Goal: Transaction & Acquisition: Purchase product/service

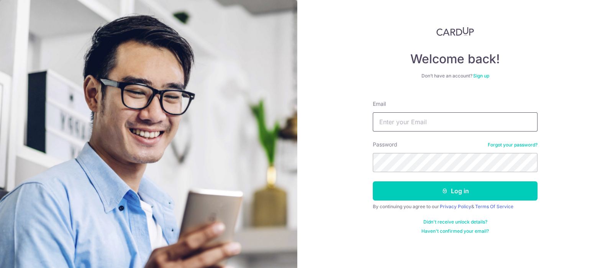
drag, startPoint x: 437, startPoint y: 121, endPoint x: 434, endPoint y: 125, distance: 4.1
click at [437, 121] on input "Email" at bounding box center [455, 121] width 165 height 19
type input "[PERSON_NAME][EMAIL_ADDRESS][DOMAIN_NAME]"
click at [373, 181] on button "Log in" at bounding box center [455, 190] width 165 height 19
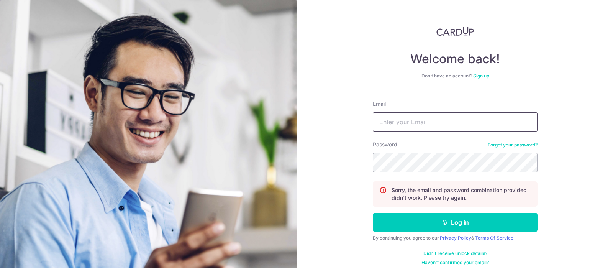
click at [402, 123] on input "Email" at bounding box center [455, 121] width 165 height 19
type input "[PERSON_NAME][EMAIL_ADDRESS][DOMAIN_NAME]"
click at [373, 213] on button "Log in" at bounding box center [455, 222] width 165 height 19
click at [440, 118] on input "Email" at bounding box center [455, 121] width 165 height 19
type input "[PERSON_NAME][EMAIL_ADDRESS][DOMAIN_NAME]"
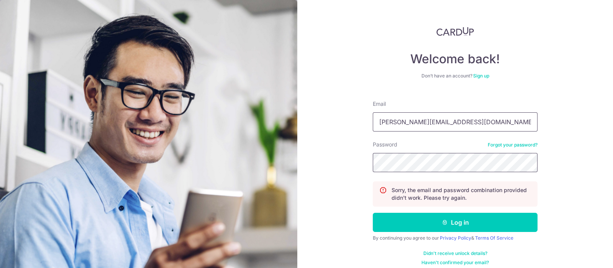
click at [373, 213] on button "Log in" at bounding box center [455, 222] width 165 height 19
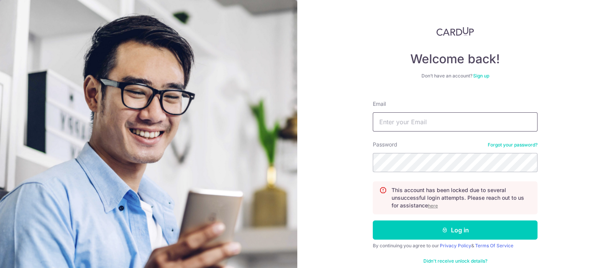
click at [425, 117] on input "Email" at bounding box center [455, 121] width 165 height 19
type input "sharon_lim@pave.com.sg"
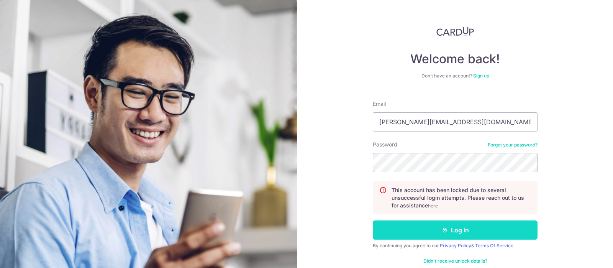
click at [435, 228] on button "Log in" at bounding box center [455, 229] width 165 height 19
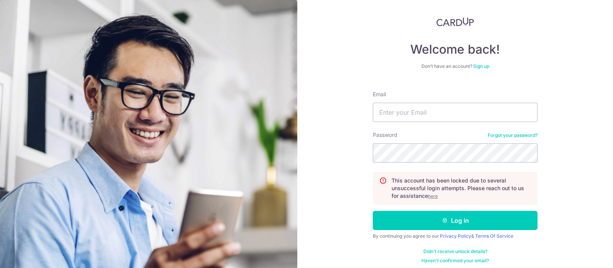
scroll to position [14, 0]
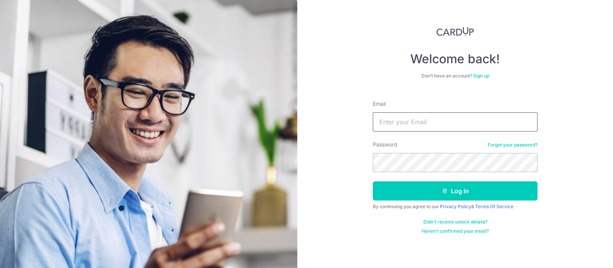
click at [466, 116] on input "Email" at bounding box center [455, 121] width 165 height 19
type input "[PERSON_NAME][EMAIL_ADDRESS][DOMAIN_NAME]"
click at [451, 172] on form "Email sharon_lim@pave.com.sg Password Forgot your password? Log in By continuin…" at bounding box center [455, 164] width 165 height 140
click at [373, 181] on button "Log in" at bounding box center [455, 190] width 165 height 19
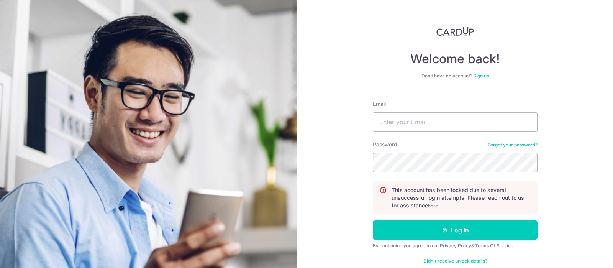
click at [430, 206] on u "here" at bounding box center [433, 206] width 10 height 6
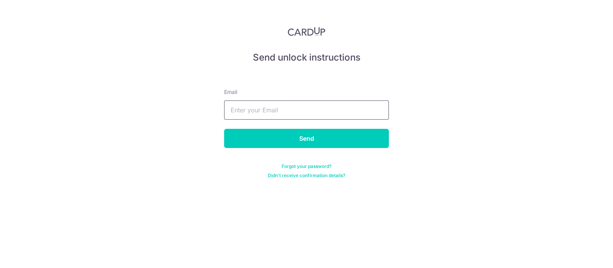
click at [283, 108] on input "text" at bounding box center [306, 109] width 165 height 19
type input "sharon_lim@pave.com.sg"
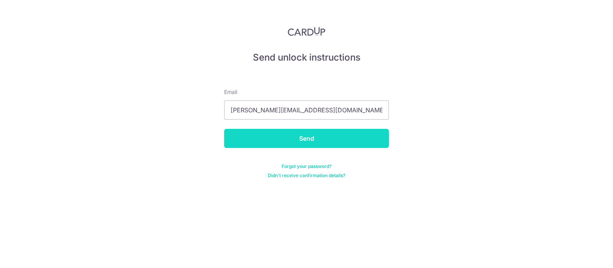
click at [284, 133] on input "Send" at bounding box center [306, 138] width 165 height 19
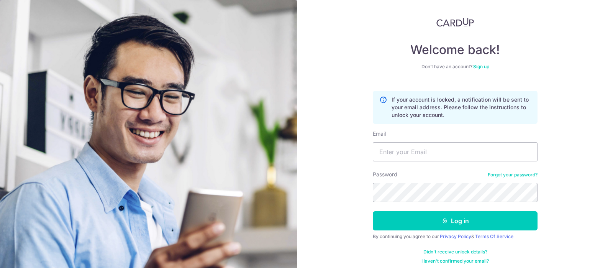
scroll to position [14, 0]
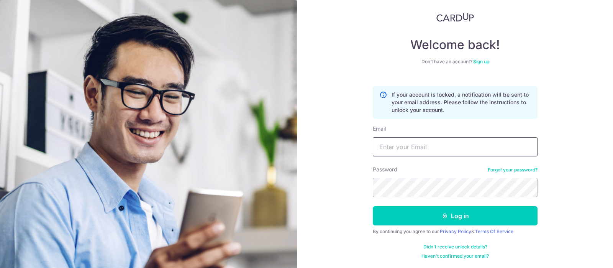
click at [455, 147] on input "Email" at bounding box center [455, 146] width 165 height 19
type input "sharon_lim@pave.com.sg"
click at [373, 206] on button "Log in" at bounding box center [455, 215] width 165 height 19
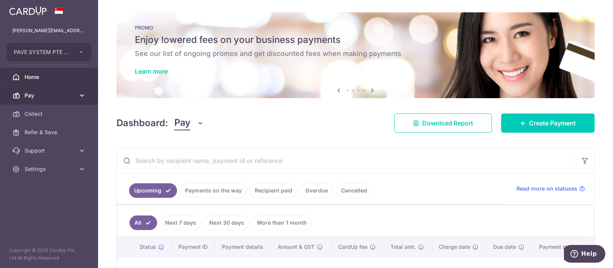
click at [41, 93] on span "Pay" at bounding box center [50, 96] width 51 height 8
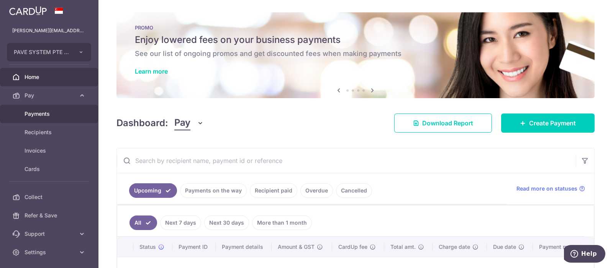
click at [38, 112] on span "Payments" at bounding box center [50, 114] width 51 height 8
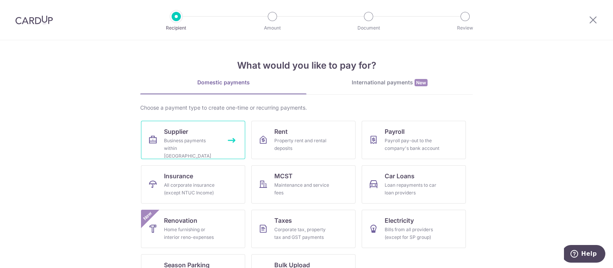
click at [190, 133] on link "Supplier Business payments within [GEOGRAPHIC_DATA]" at bounding box center [193, 140] width 104 height 38
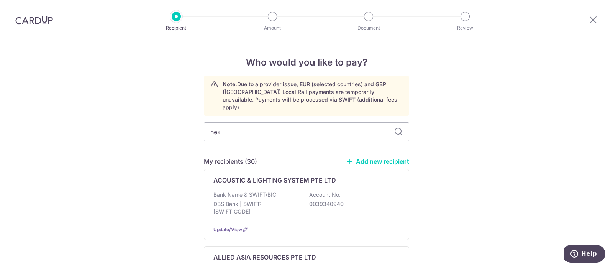
type input "nexl"
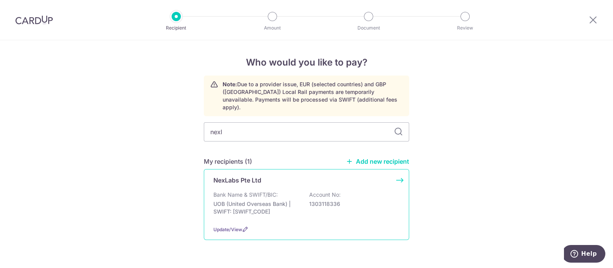
click at [267, 175] on div "NexLabs Pte Ltd" at bounding box center [301, 179] width 177 height 9
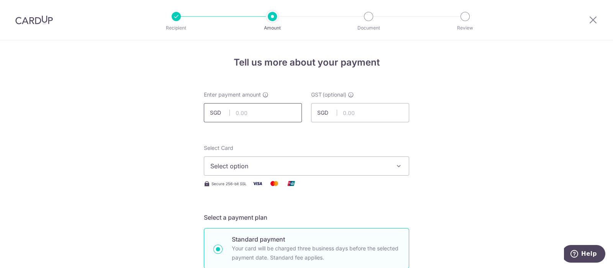
click at [256, 111] on input "text" at bounding box center [253, 112] width 98 height 19
paste input "55,079.88"
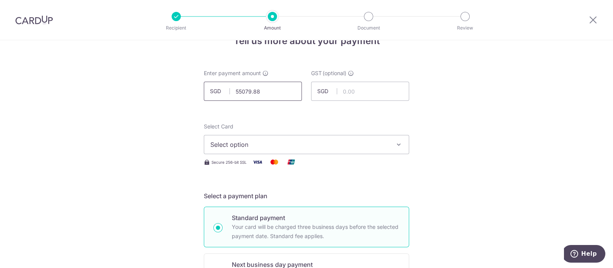
scroll to position [47, 0]
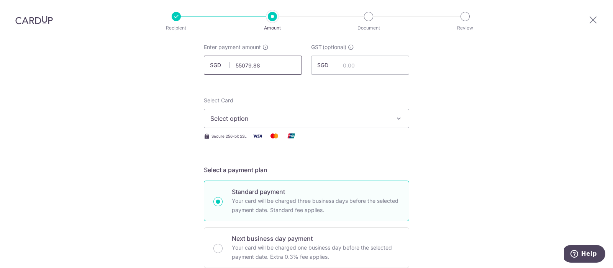
type input "55,079.88"
click at [256, 112] on button "Select option" at bounding box center [306, 118] width 205 height 19
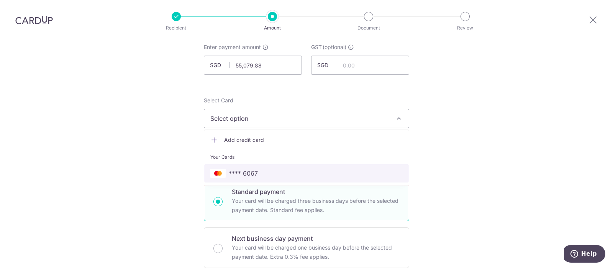
click at [244, 170] on span "**** 6067" at bounding box center [243, 172] width 29 height 9
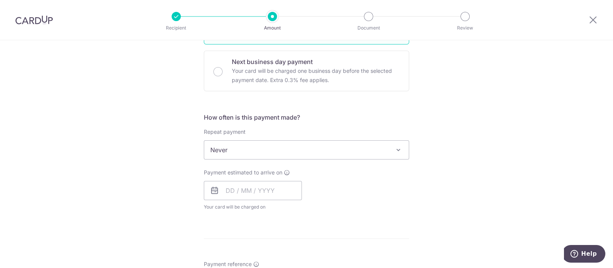
scroll to position [239, 0]
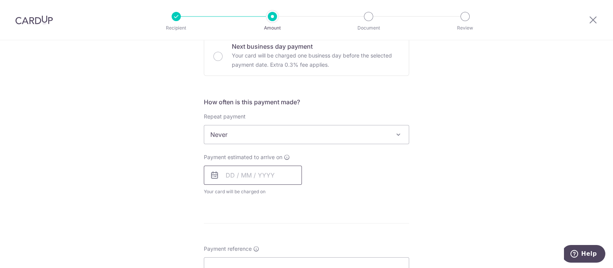
click at [231, 173] on input "text" at bounding box center [253, 174] width 98 height 19
drag, startPoint x: 278, startPoint y: 244, endPoint x: 406, endPoint y: 172, distance: 147.5
click at [278, 245] on link "9" at bounding box center [281, 245] width 12 height 12
type input "[DATE]"
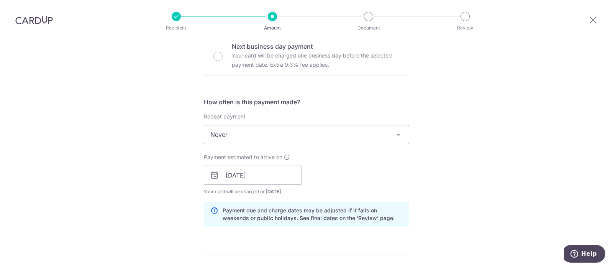
scroll to position [383, 0]
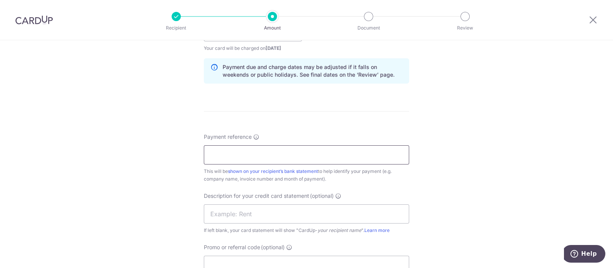
click at [345, 158] on input "Payment reference" at bounding box center [306, 154] width 205 height 19
type input "PAVE (PV401251, 401311, 403301)"
drag, startPoint x: 317, startPoint y: 153, endPoint x: 48, endPoint y: 158, distance: 269.6
click at [48, 158] on div "Tell us more about your payment Enter payment amount SGD 55,079.88 55079.88 GST…" at bounding box center [306, 45] width 613 height 775
click at [228, 150] on input "Payment reference" at bounding box center [306, 154] width 205 height 19
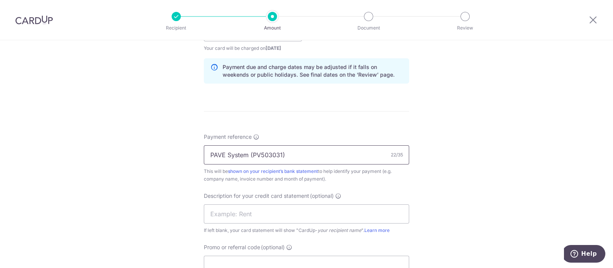
click at [268, 152] on input "PAVE System (PV503031)" at bounding box center [306, 154] width 205 height 19
type input "PAVE System (PV507071 PV507072)"
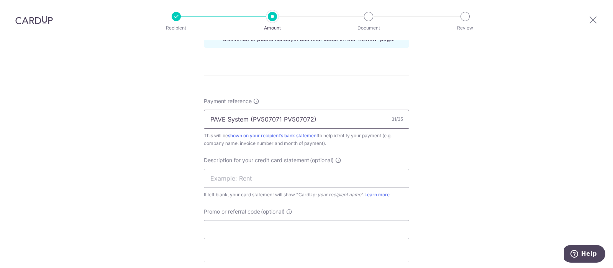
scroll to position [431, 0]
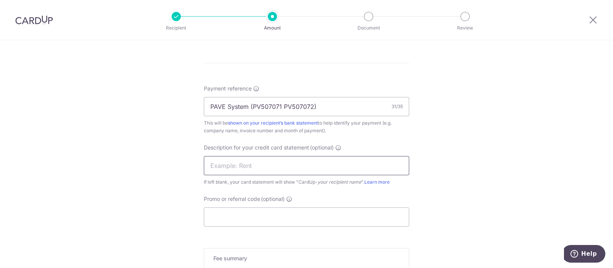
click at [274, 163] on input "text" at bounding box center [306, 165] width 205 height 19
paste input "CM011025"
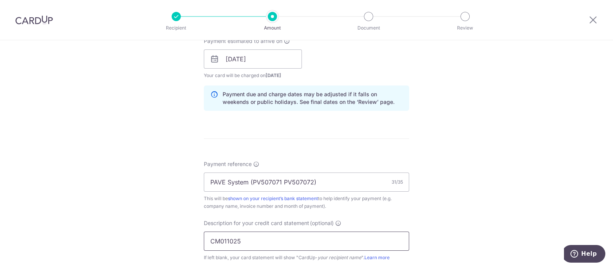
scroll to position [451, 0]
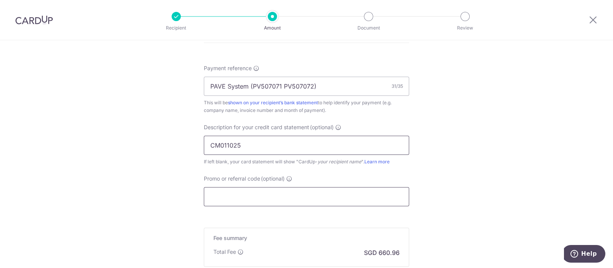
type input "CM011025"
click at [261, 190] on input "Promo or referral code (optional)" at bounding box center [306, 196] width 205 height 19
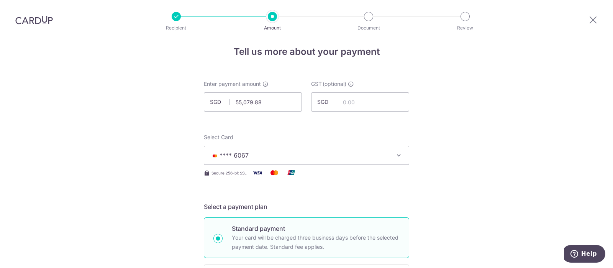
scroll to position [7, 0]
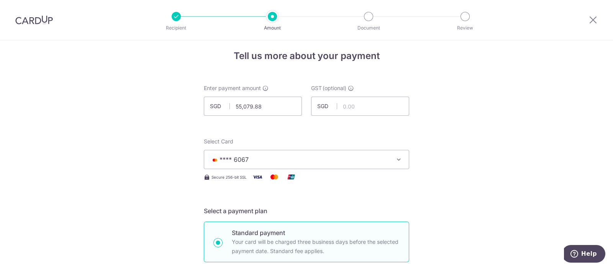
type input "PS90"
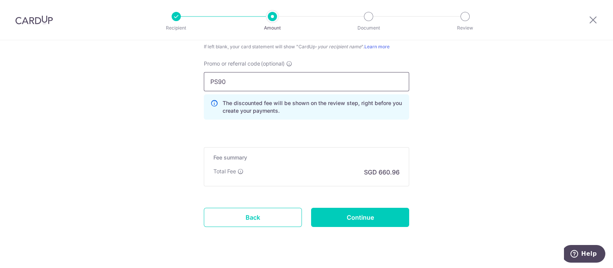
scroll to position [581, 0]
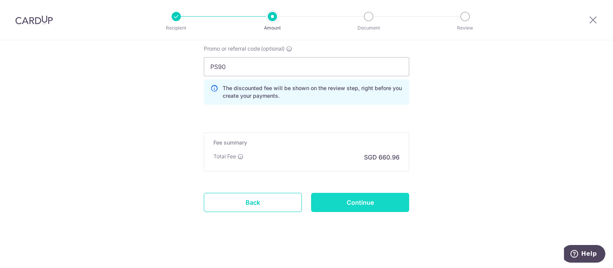
click at [367, 198] on input "Continue" at bounding box center [360, 202] width 98 height 19
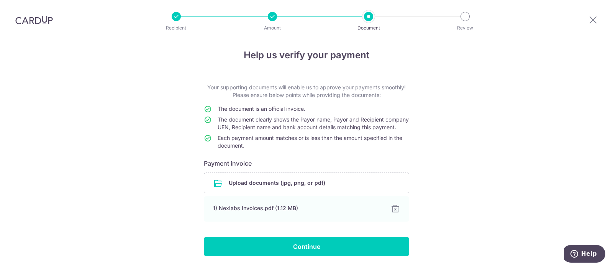
scroll to position [38, 0]
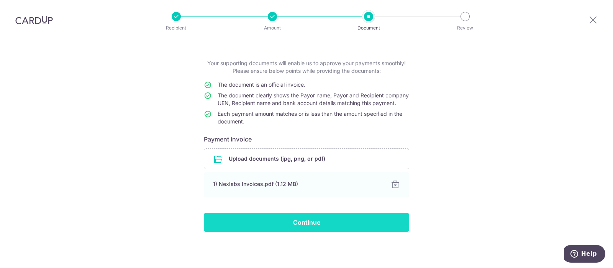
click at [326, 228] on input "Continue" at bounding box center [306, 222] width 205 height 19
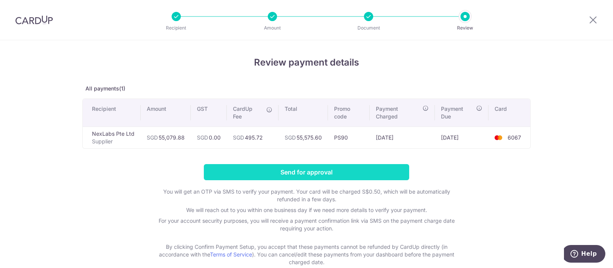
click at [381, 171] on input "Send for approval" at bounding box center [306, 172] width 205 height 16
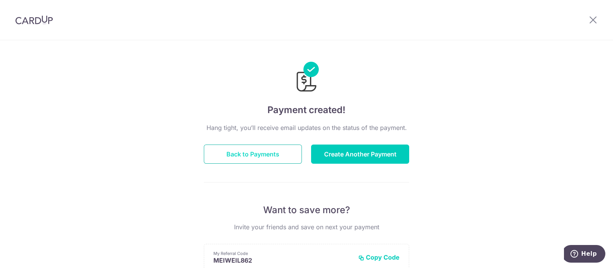
click at [261, 153] on button "Back to Payments" at bounding box center [253, 153] width 98 height 19
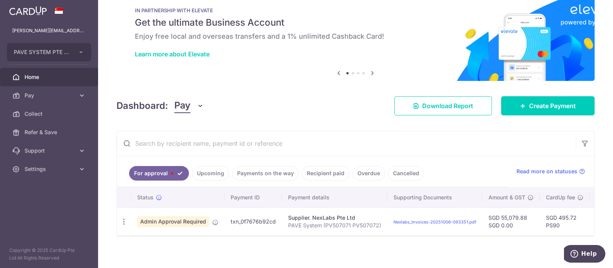
scroll to position [26, 0]
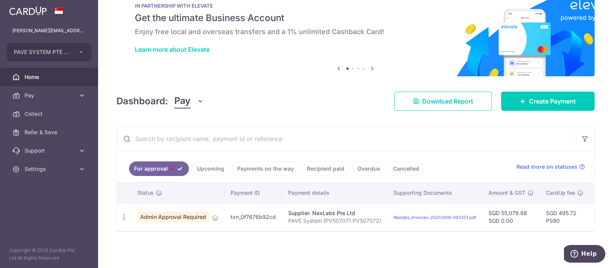
click at [206, 163] on link "Upcoming" at bounding box center [210, 168] width 37 height 15
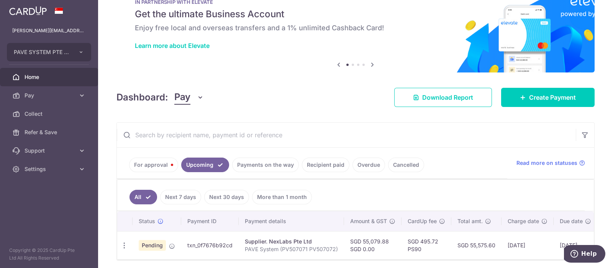
scroll to position [57, 0]
